Goal: Task Accomplishment & Management: Use online tool/utility

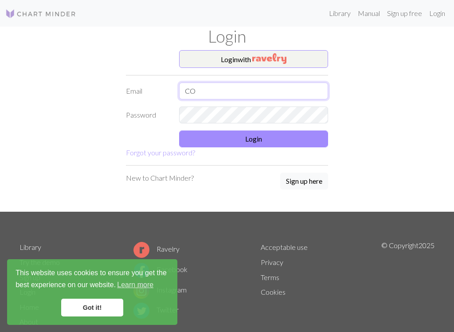
type input "C"
type input "[EMAIL_ADDRESS][DOMAIN_NAME]"
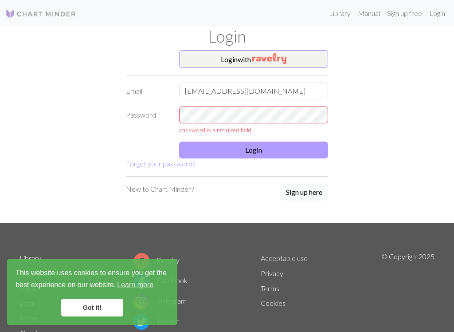
click at [284, 139] on form "Login with Email conniemfrancis@me.com Password password is a required field Lo…" at bounding box center [227, 109] width 202 height 119
click at [278, 155] on button "Login" at bounding box center [253, 149] width 149 height 17
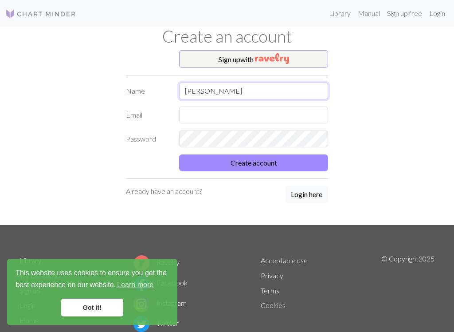
type input "[PERSON_NAME]"
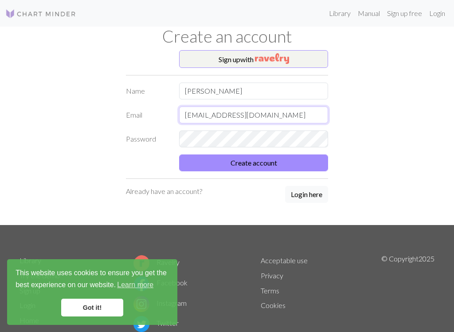
type input "[EMAIL_ADDRESS][DOMAIN_NAME]"
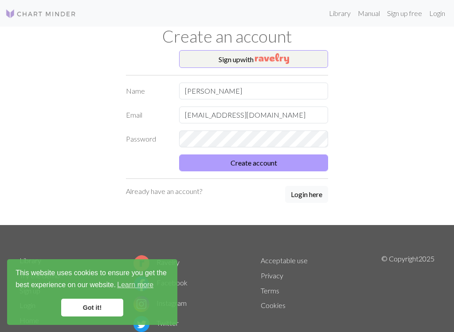
click at [234, 166] on button "Create account" at bounding box center [253, 162] width 149 height 17
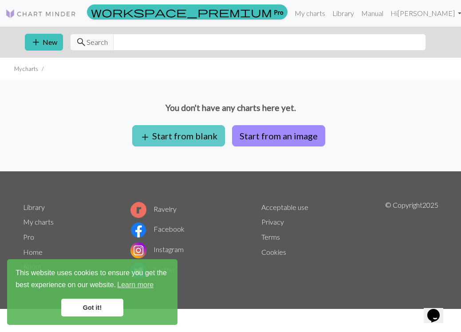
click at [190, 137] on button "add Start from blank" at bounding box center [178, 135] width 93 height 21
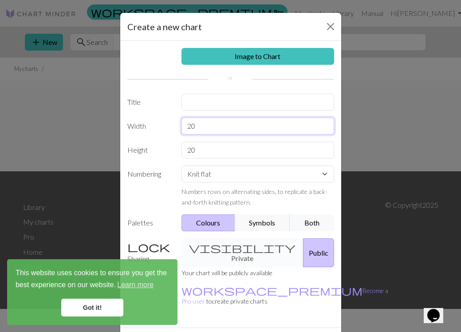
click at [202, 126] on input "20" at bounding box center [257, 125] width 152 height 17
type input "2"
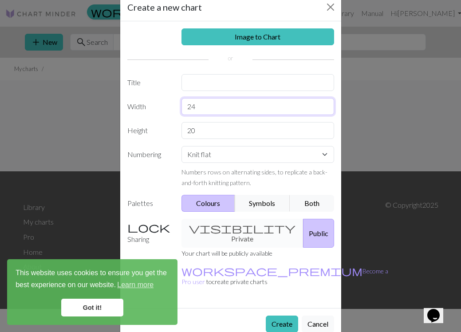
scroll to position [19, 0]
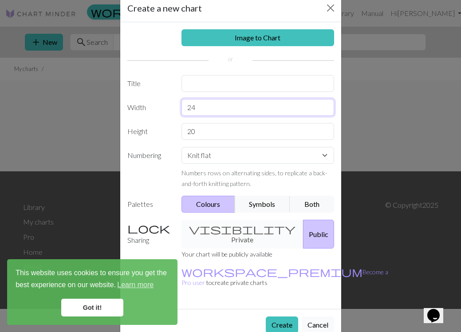
type input "24"
click at [316, 316] on button "Cancel" at bounding box center [317, 324] width 32 height 17
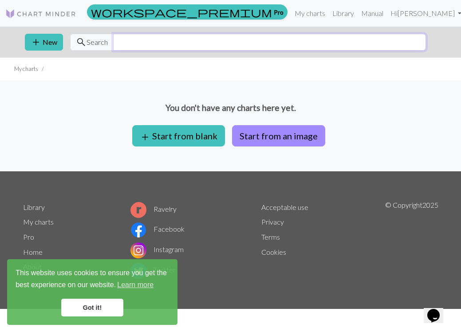
click at [128, 43] on input "text" at bounding box center [269, 42] width 312 height 17
type input "24 X 32"
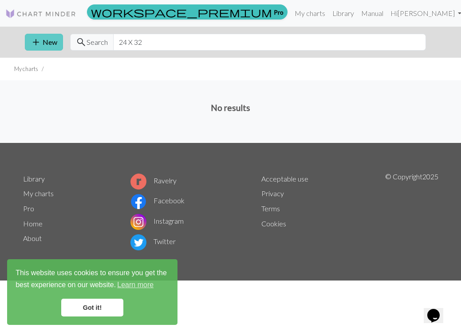
click at [40, 45] on span "add" at bounding box center [36, 42] width 11 height 12
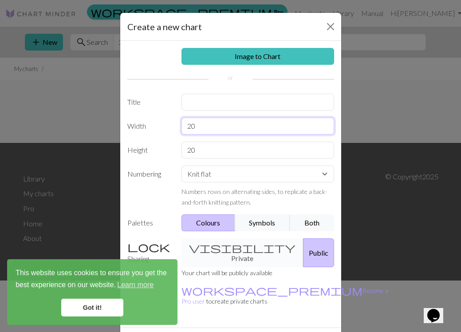
click at [206, 126] on input "20" at bounding box center [257, 125] width 152 height 17
type input "24"
click at [198, 153] on input "20" at bounding box center [257, 149] width 152 height 17
type input "2"
type input "32"
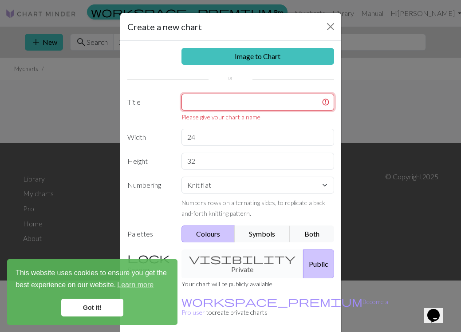
click at [248, 105] on input "text" at bounding box center [257, 102] width 152 height 17
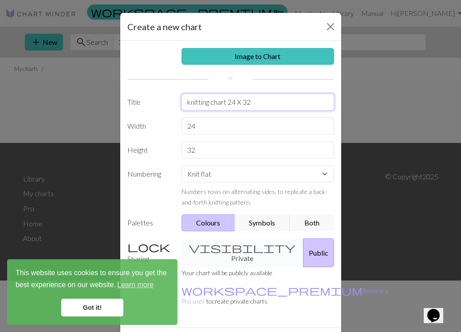
type input "knitting chart 24 X 32"
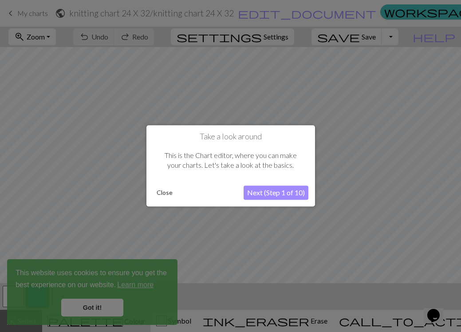
click at [99, 306] on div at bounding box center [230, 166] width 461 height 332
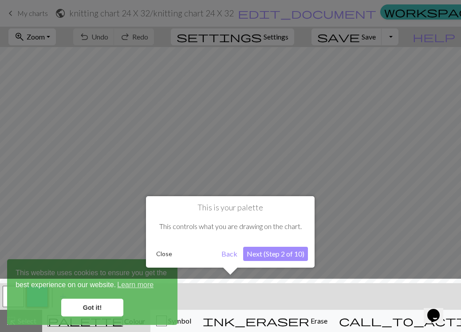
click at [165, 254] on button "Close" at bounding box center [163, 253] width 23 height 13
